Goal: Navigation & Orientation: Go to known website

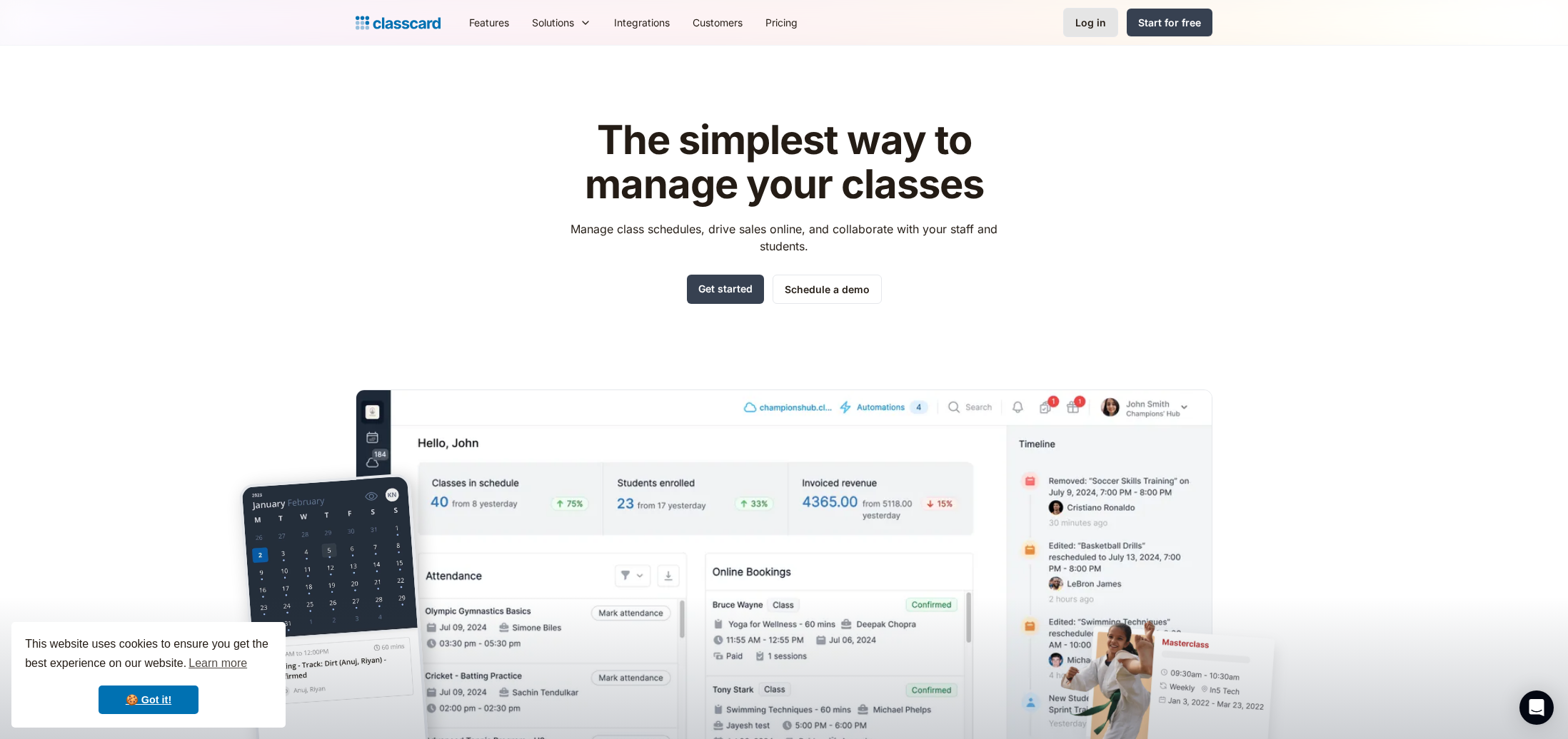
click at [1074, 19] on link "Log in" at bounding box center [1090, 22] width 55 height 29
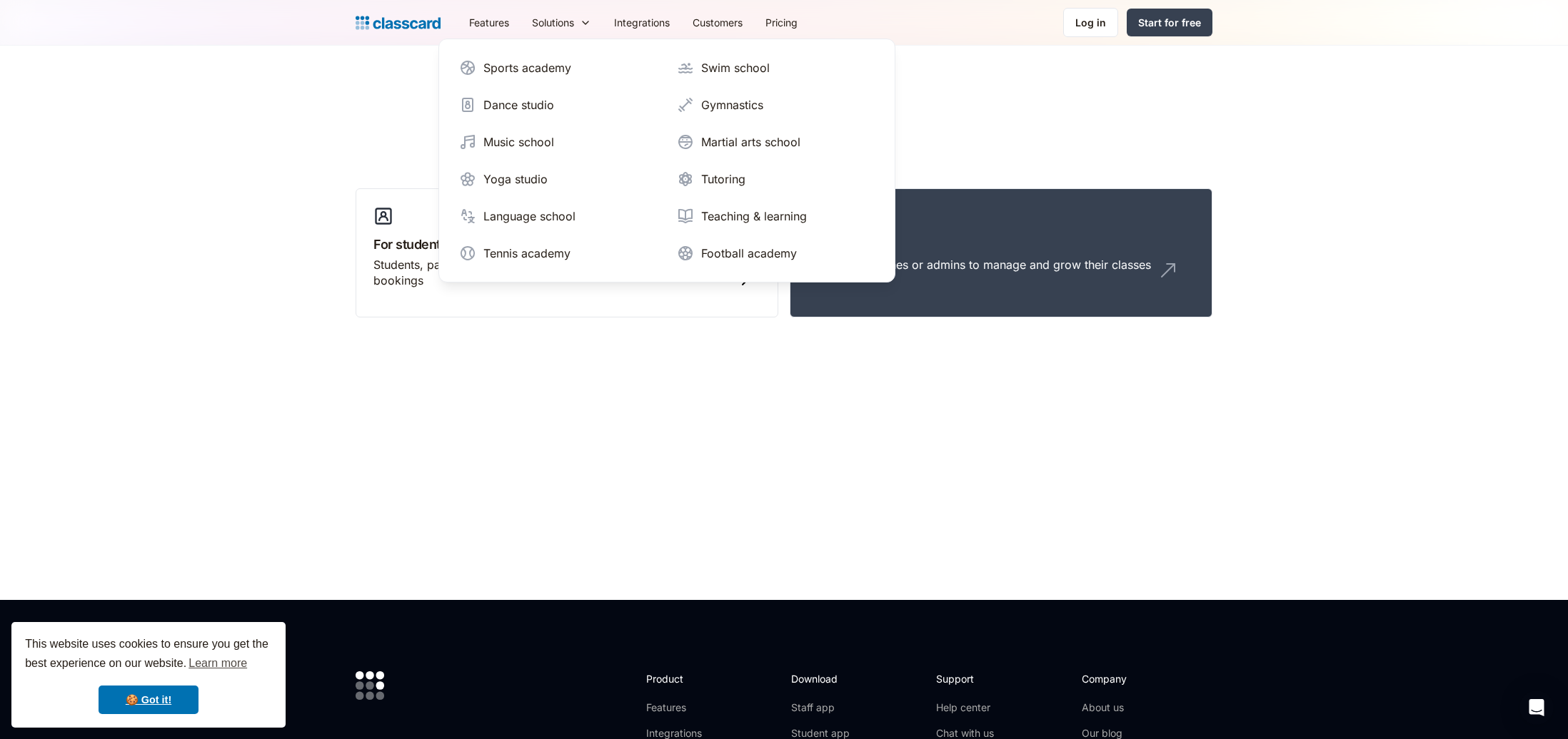
click at [892, 266] on nav "Sports academy Swim school Dance studio Gymnastics Music school Martial arts sc…" at bounding box center [667, 160] width 457 height 244
click at [960, 257] on div "Teachers, coaches or admins to manage and grow their classes" at bounding box center [979, 265] width 344 height 16
